Goal: Task Accomplishment & Management: Manage account settings

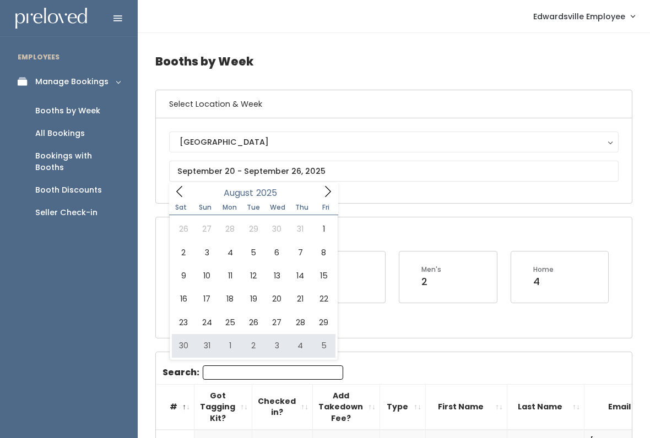
type input "[DATE] to [DATE]"
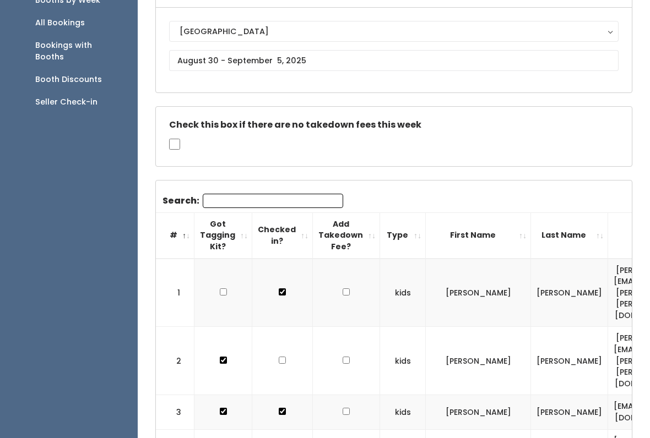
scroll to position [107, 0]
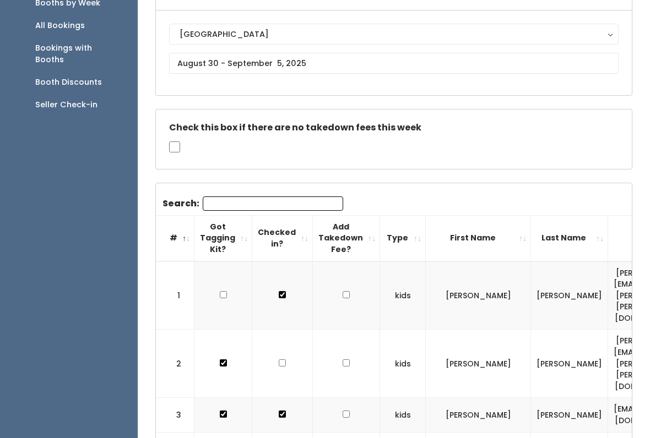
click at [103, 94] on link "Seller Check-in" at bounding box center [69, 105] width 138 height 23
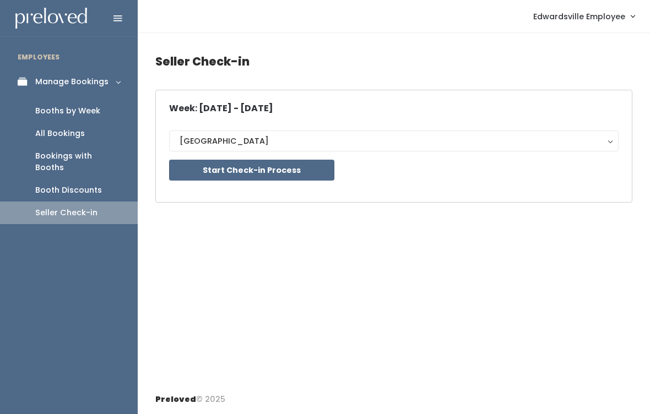
click at [86, 185] on div "Booth Discounts" at bounding box center [68, 191] width 67 height 12
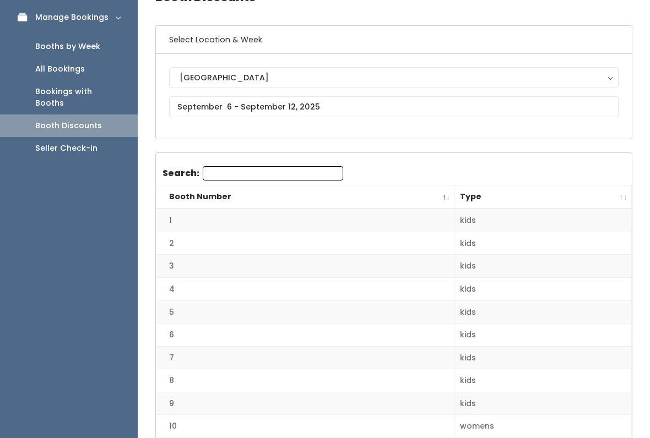
scroll to position [64, 0]
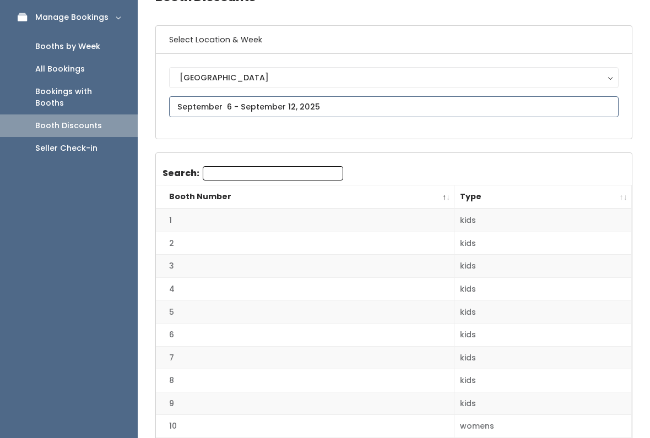
click at [417, 104] on input "text" at bounding box center [393, 106] width 449 height 21
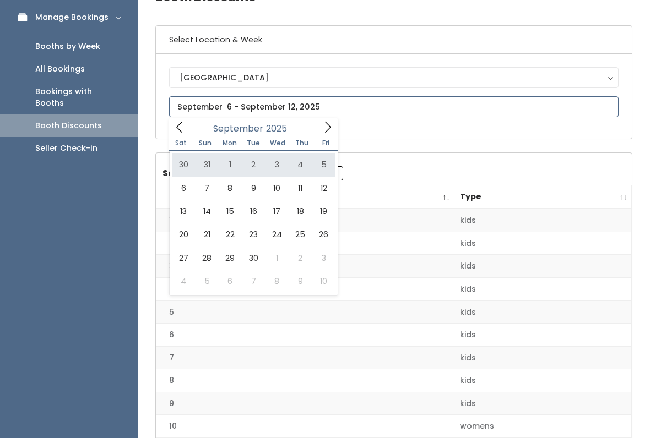
type input "August 30 to September 5"
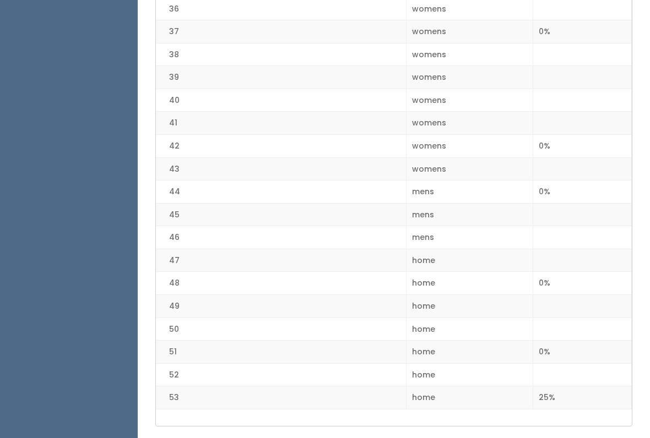
scroll to position [1115, 0]
